Goal: Navigation & Orientation: Find specific page/section

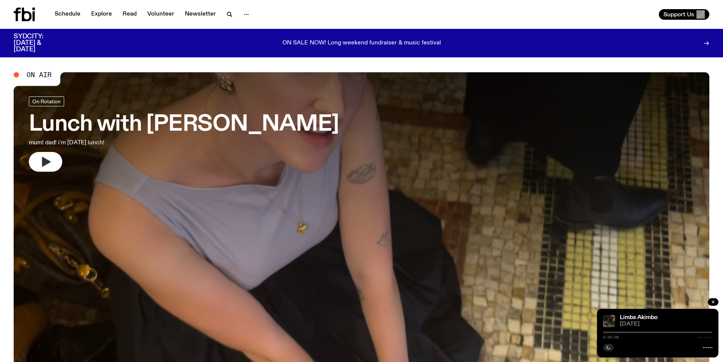
click at [50, 160] on icon "button" at bounding box center [45, 162] width 12 height 12
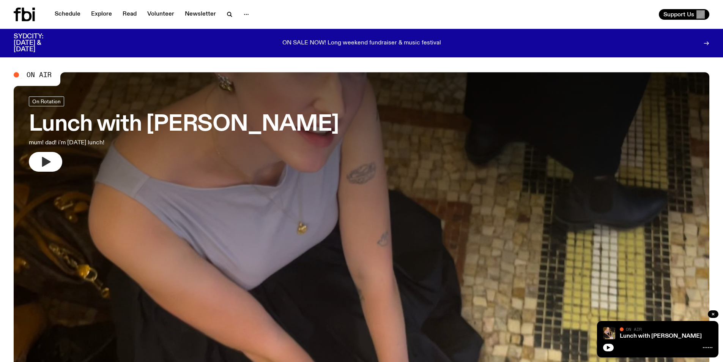
click at [51, 157] on icon "button" at bounding box center [45, 162] width 12 height 12
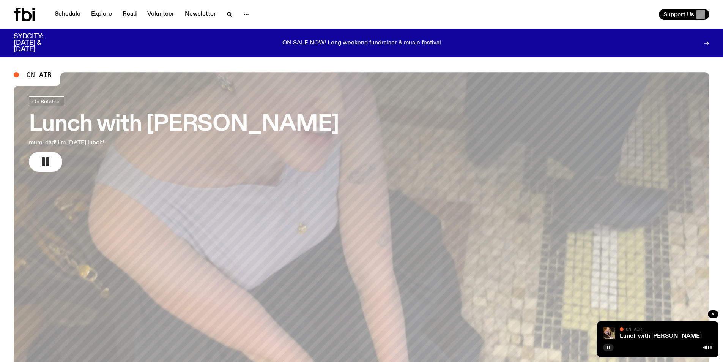
click at [47, 163] on rect "button" at bounding box center [47, 161] width 3 height 9
click at [62, 14] on link "Schedule" at bounding box center [67, 14] width 35 height 11
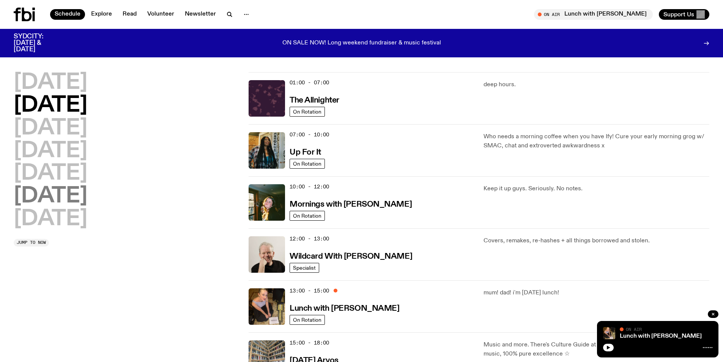
click at [66, 192] on h2 "[DATE]" at bounding box center [51, 196] width 74 height 21
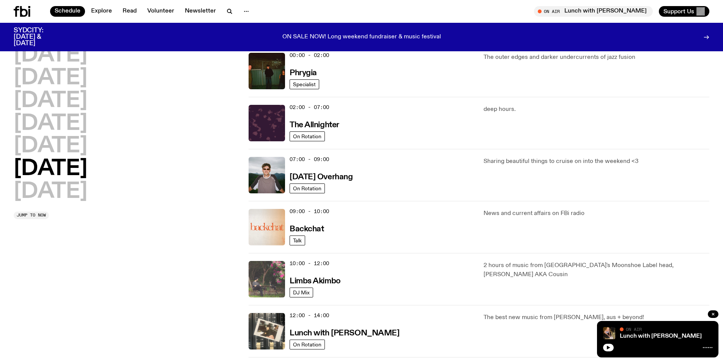
click at [266, 284] on img at bounding box center [267, 279] width 36 height 36
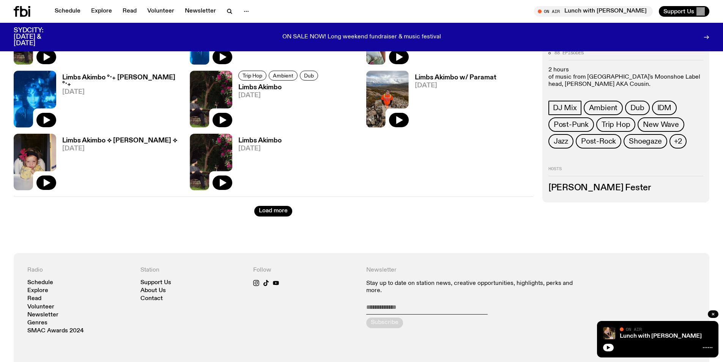
scroll to position [868, 0]
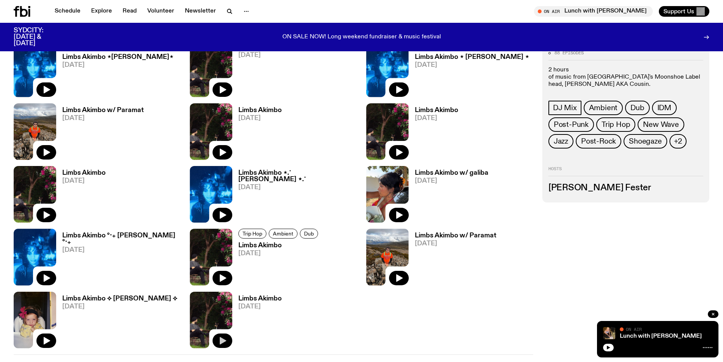
click at [219, 338] on icon "button" at bounding box center [222, 340] width 9 height 9
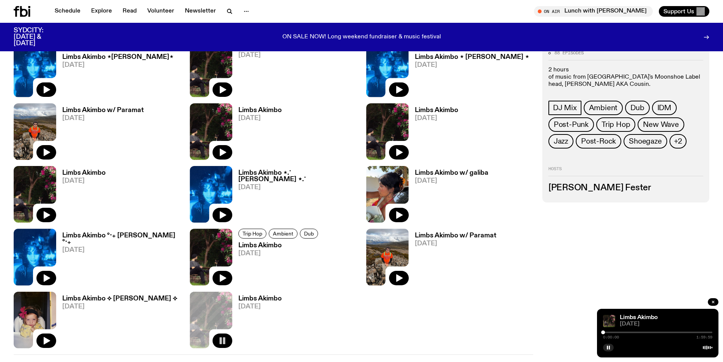
click at [610, 332] on div at bounding box center [657, 333] width 109 height 2
